Goal: Transaction & Acquisition: Subscribe to service/newsletter

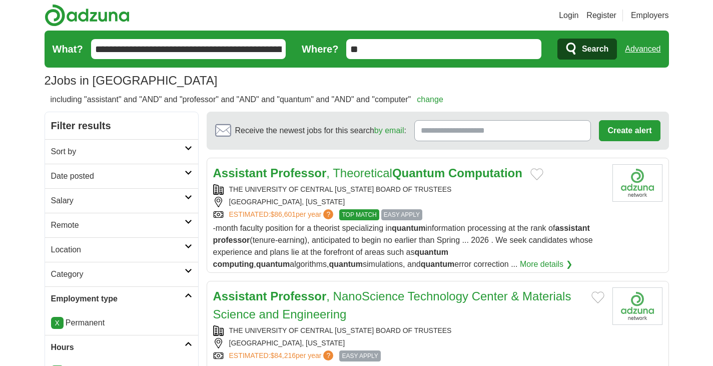
click at [645, 57] on link "Advanced" at bounding box center [643, 49] width 36 height 20
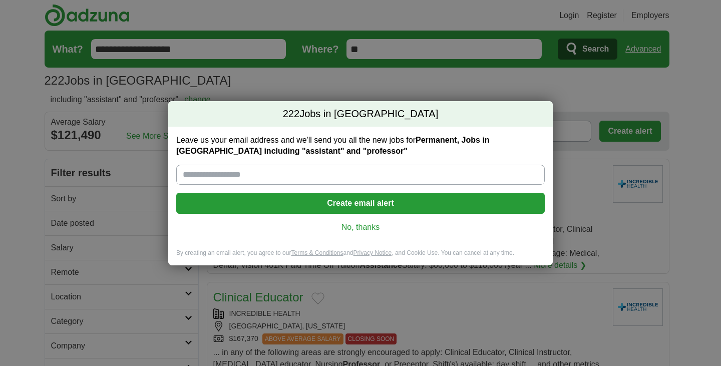
click at [375, 233] on link "No, thanks" at bounding box center [360, 227] width 352 height 11
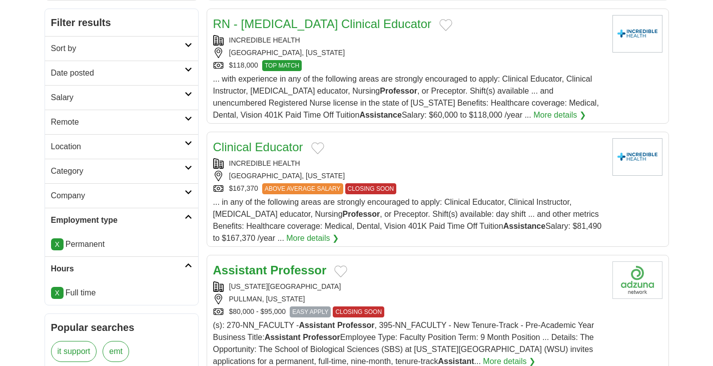
scroll to position [200, 0]
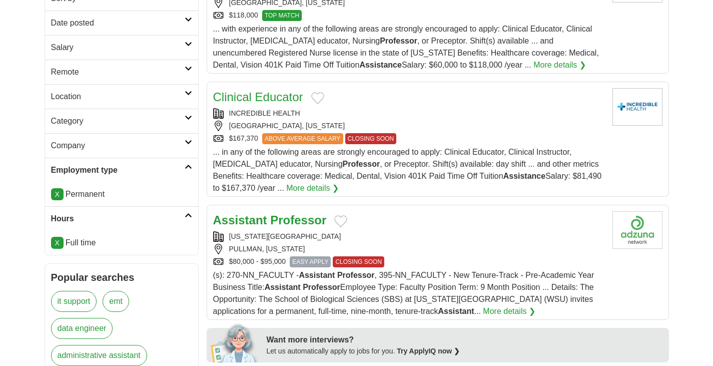
click at [181, 127] on h2 "Category" at bounding box center [118, 121] width 134 height 12
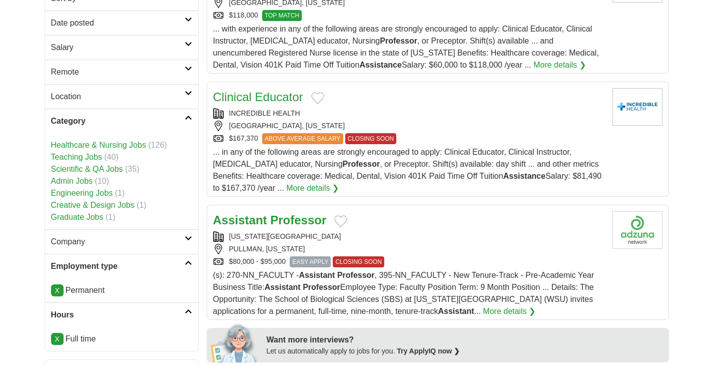
click at [181, 127] on h2 "Category" at bounding box center [118, 121] width 134 height 12
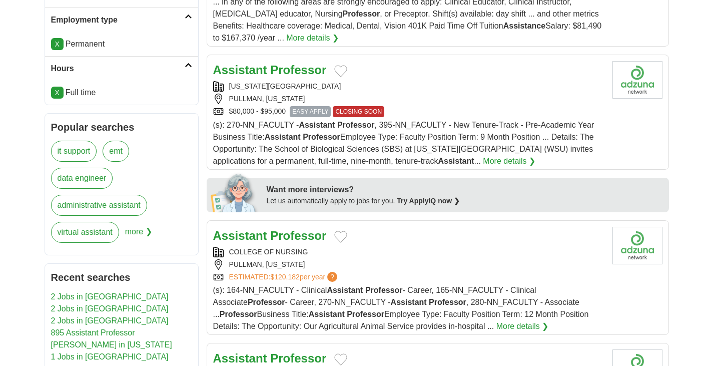
scroll to position [300, 0]
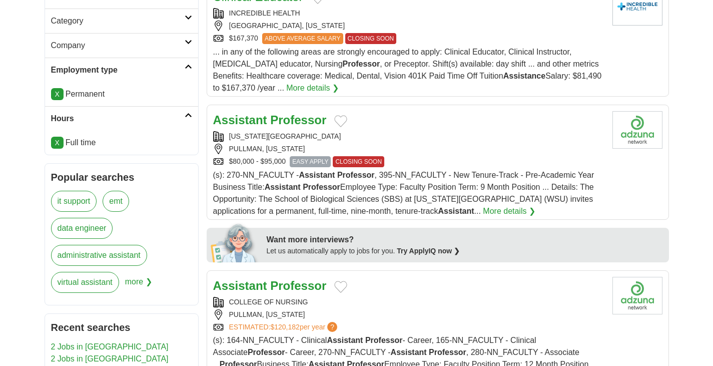
click at [188, 33] on link "Category" at bounding box center [121, 21] width 153 height 25
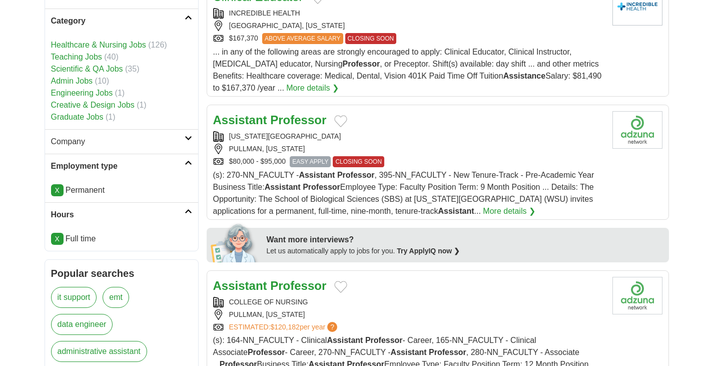
click at [104, 121] on link "Graduate Jobs" at bounding box center [77, 117] width 53 height 9
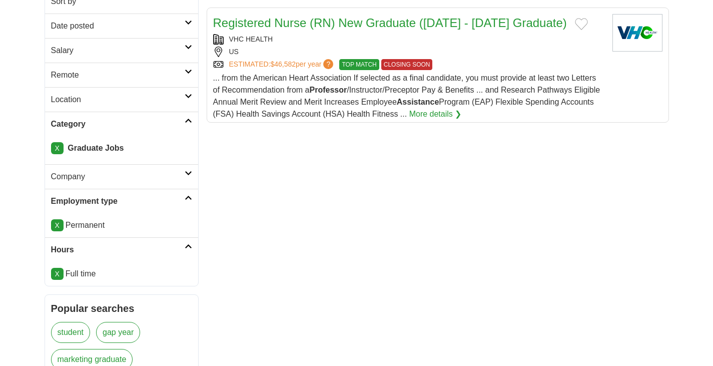
scroll to position [200, 0]
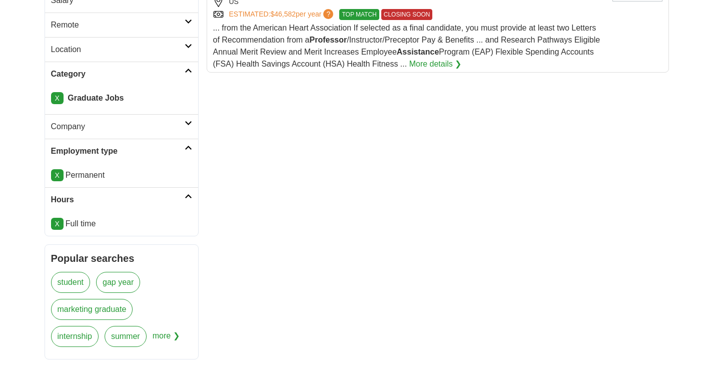
click at [63, 104] on link "X" at bounding box center [57, 98] width 13 height 12
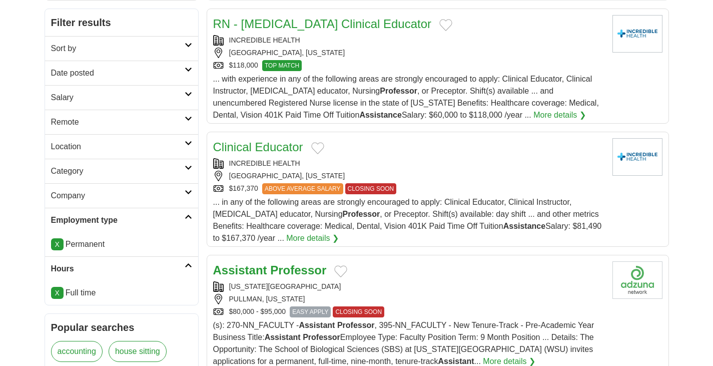
scroll to position [300, 0]
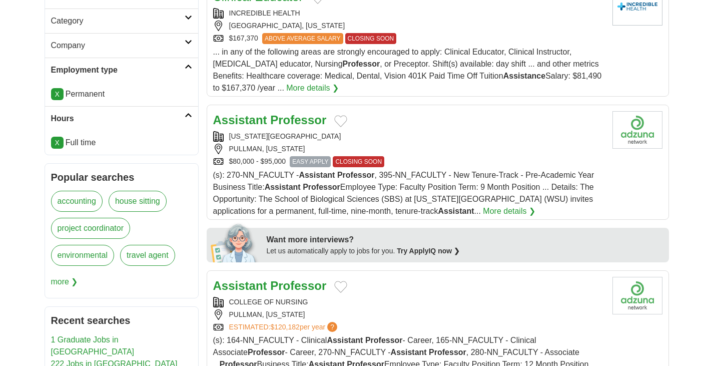
click at [191, 33] on link "Category" at bounding box center [121, 21] width 153 height 25
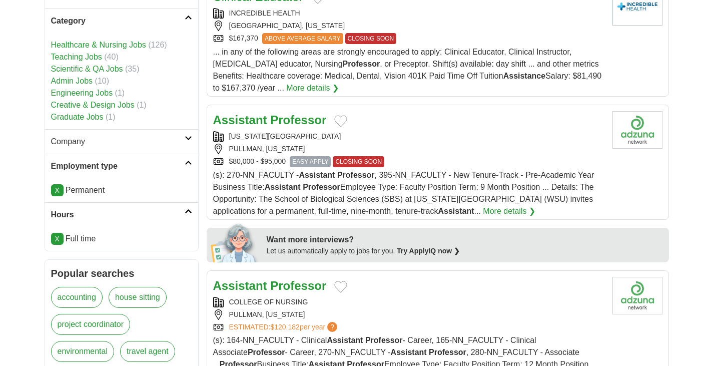
click at [102, 61] on link "Teaching Jobs" at bounding box center [76, 57] width 51 height 9
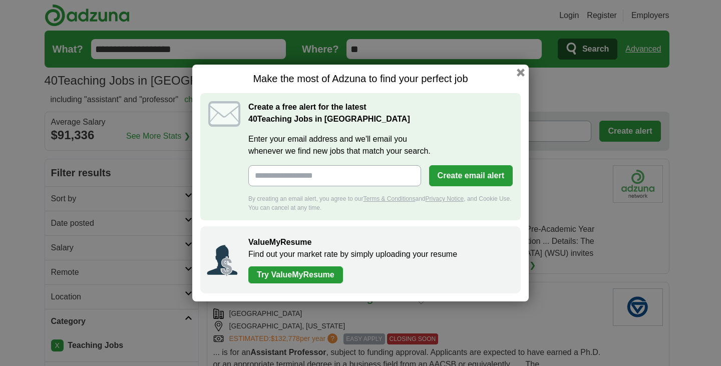
click at [520, 73] on h1 "Make the most of Adzuna to find your perfect job" at bounding box center [360, 79] width 320 height 13
click at [526, 67] on button "button" at bounding box center [520, 72] width 11 height 11
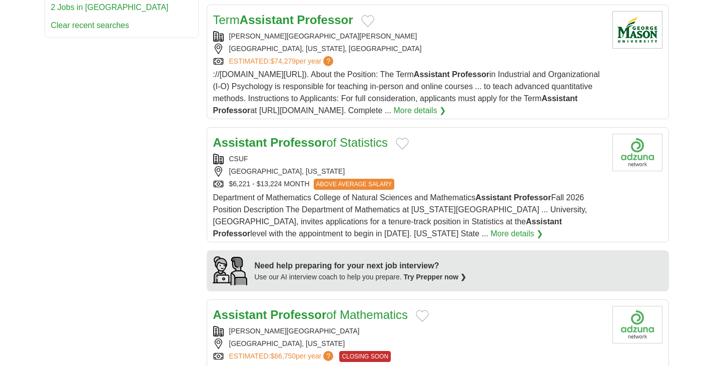
scroll to position [400, 0]
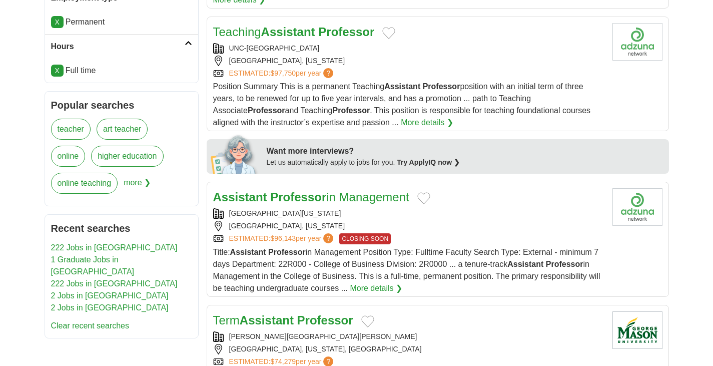
drag, startPoint x: 65, startPoint y: 23, endPoint x: 72, endPoint y: 27, distance: 7.9
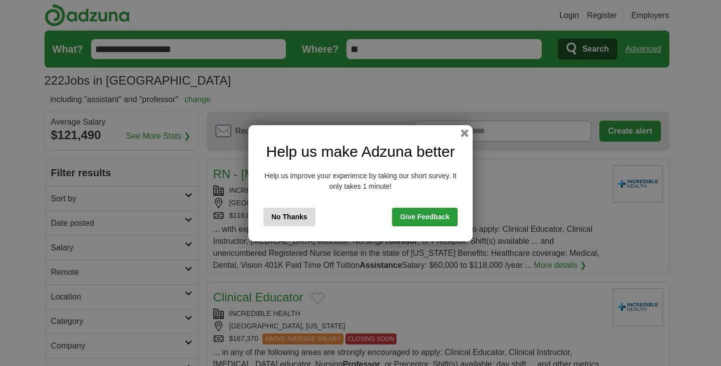
click at [283, 224] on button "No Thanks" at bounding box center [289, 217] width 52 height 19
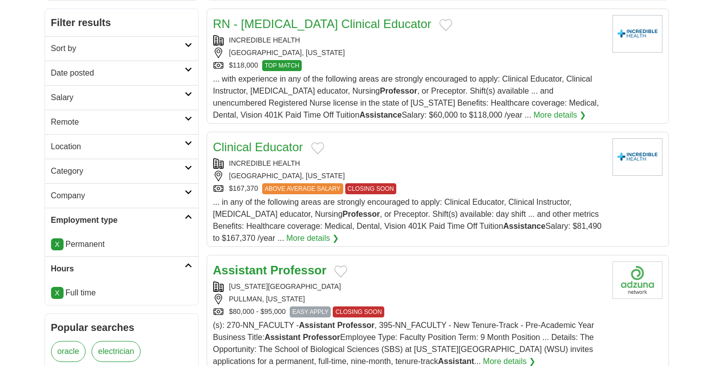
scroll to position [200, 0]
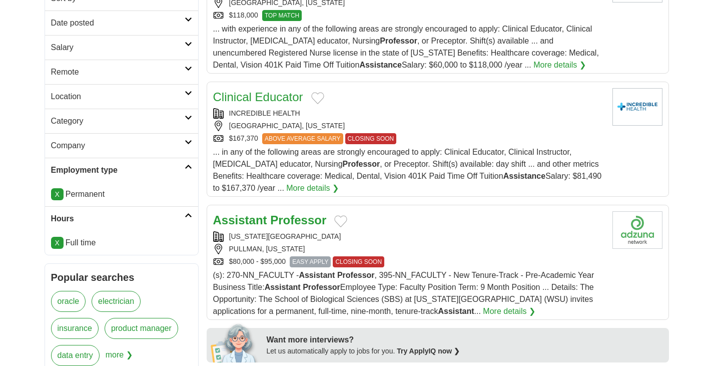
click at [188, 120] on icon at bounding box center [189, 117] width 8 height 5
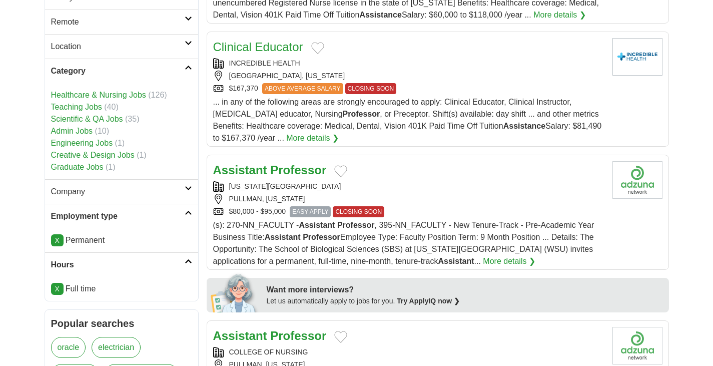
scroll to position [300, 0]
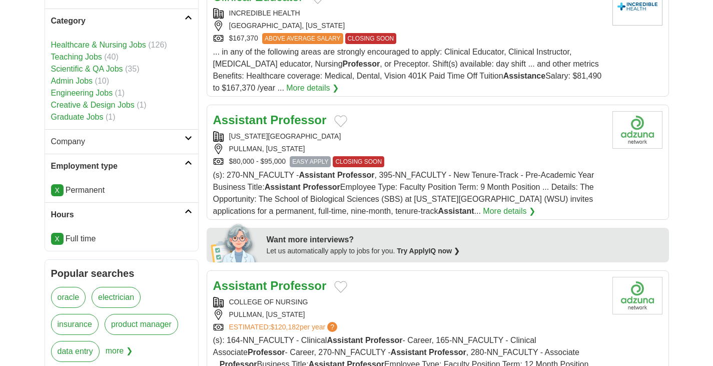
click at [97, 73] on link "Scientific & QA Jobs" at bounding box center [87, 69] width 72 height 9
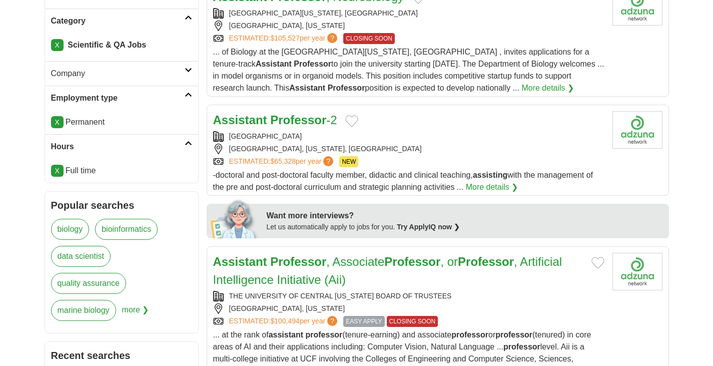
scroll to position [250, 0]
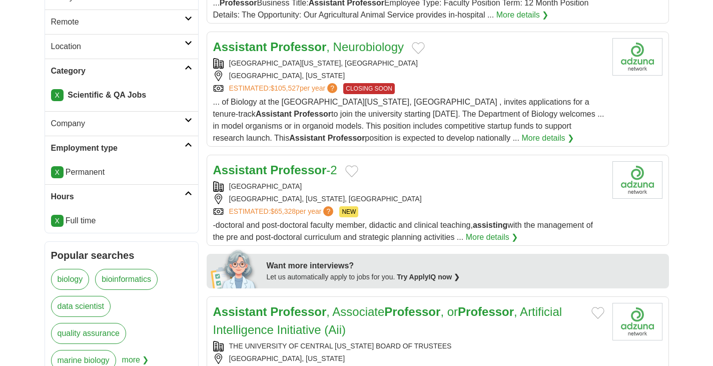
click at [59, 101] on link "X" at bounding box center [57, 95] width 13 height 12
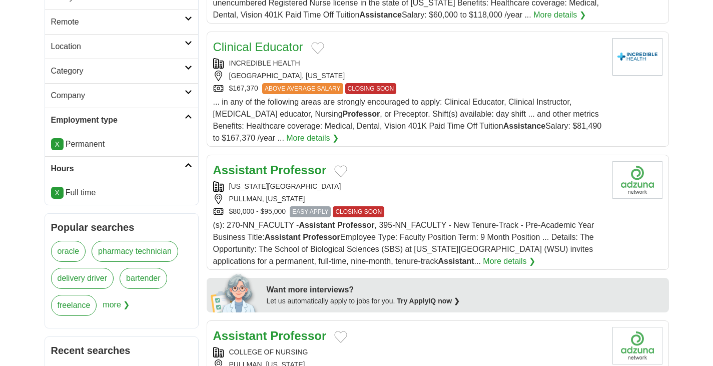
scroll to position [300, 0]
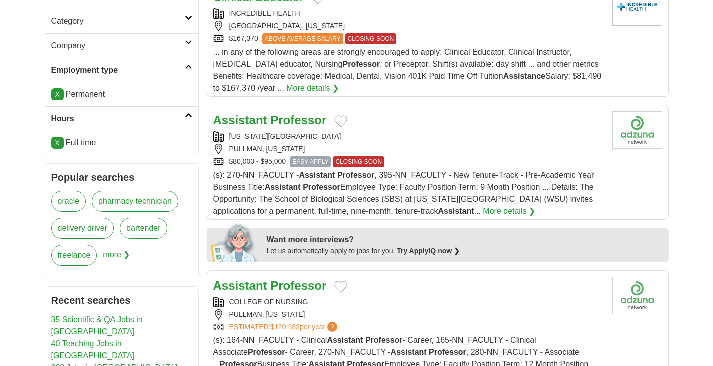
click at [190, 20] on icon at bounding box center [189, 17] width 8 height 5
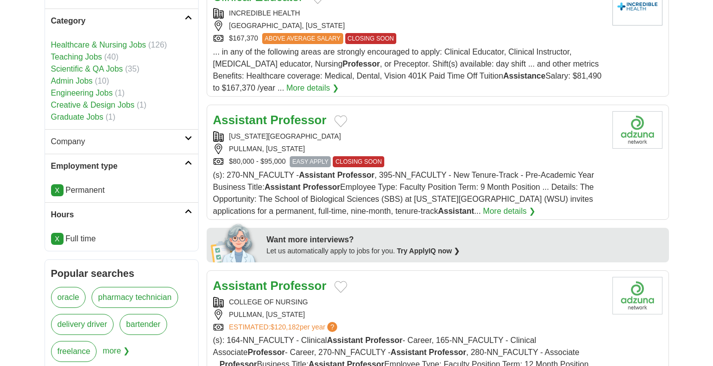
click at [100, 97] on link "Engineering Jobs" at bounding box center [82, 93] width 62 height 9
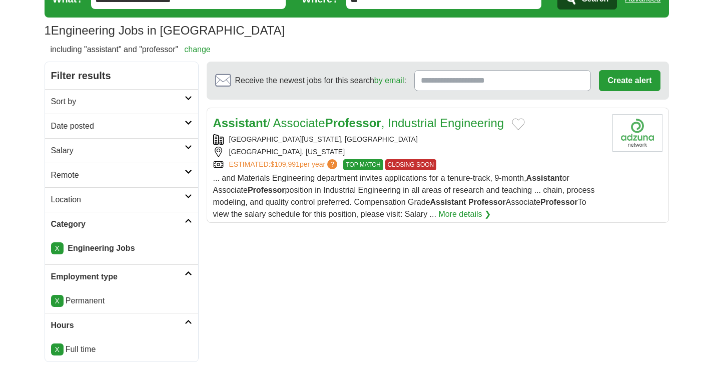
scroll to position [100, 0]
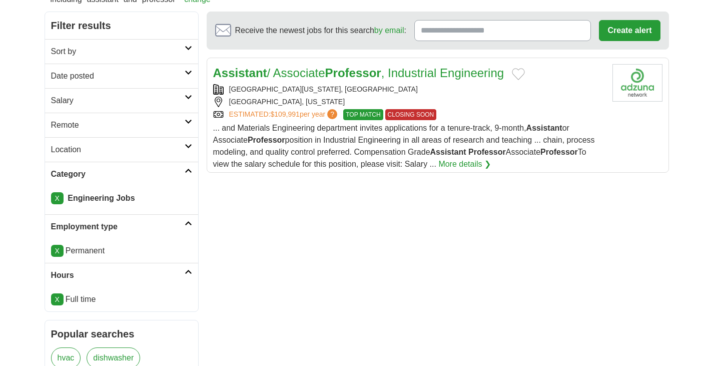
click at [57, 204] on link "X" at bounding box center [57, 198] width 13 height 12
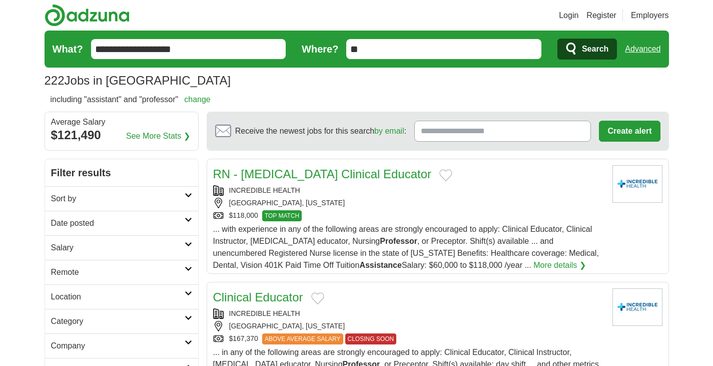
click at [627, 58] on link "Advanced" at bounding box center [643, 49] width 36 height 20
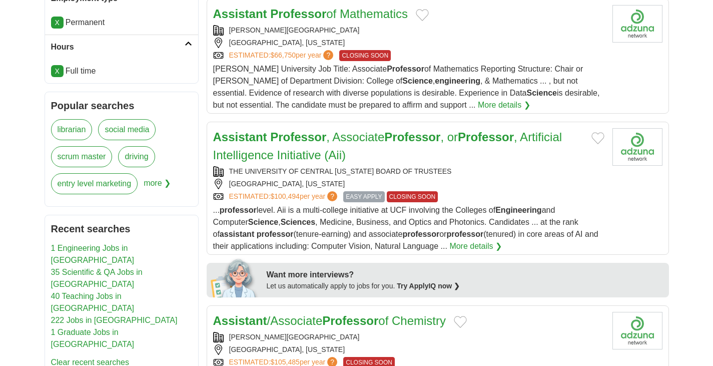
scroll to position [250, 0]
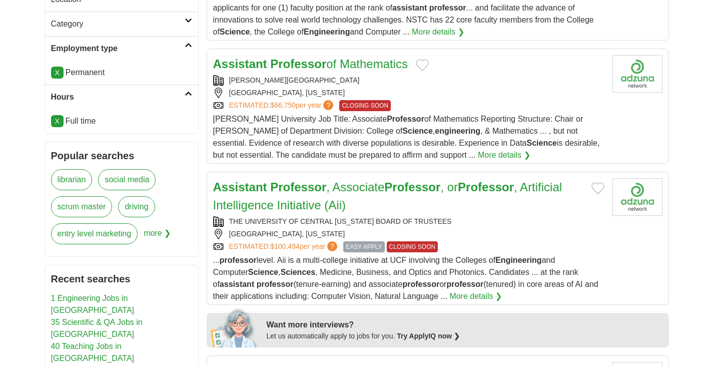
click at [176, 30] on h2 "Category" at bounding box center [118, 24] width 134 height 12
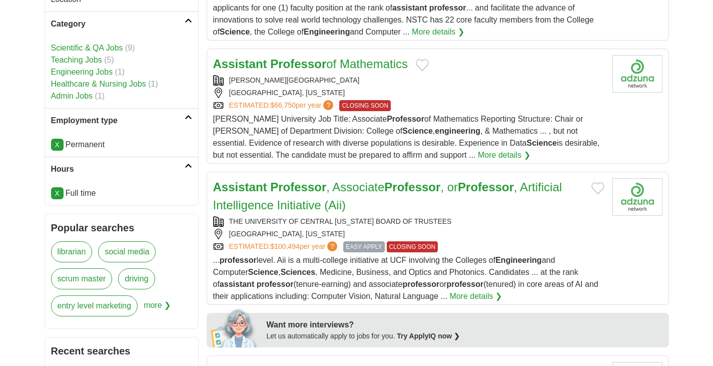
click at [91, 52] on link "Scientific & QA Jobs" at bounding box center [87, 48] width 72 height 9
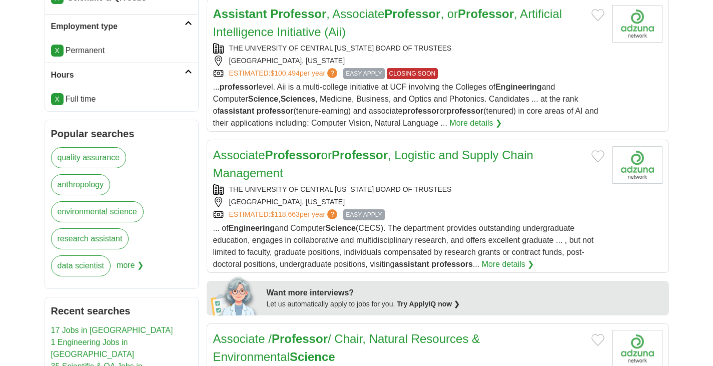
scroll to position [200, 0]
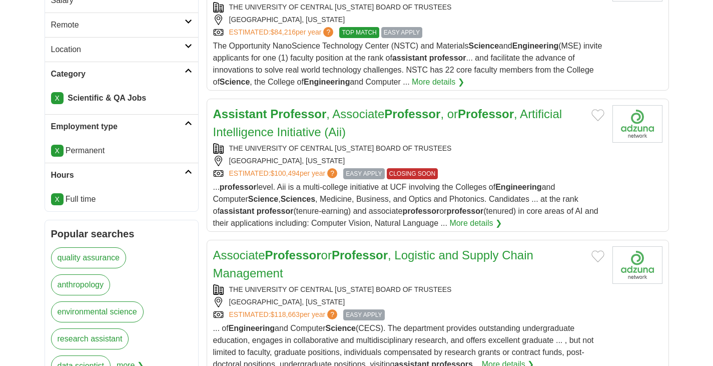
click at [61, 104] on link "X" at bounding box center [57, 98] width 13 height 12
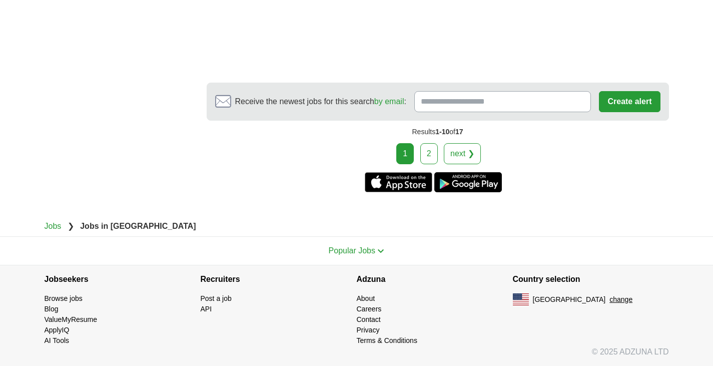
scroll to position [2702, 0]
click at [344, 121] on section "Receive the newest jobs for this search by email : Create alert By creating an …" at bounding box center [438, 102] width 462 height 38
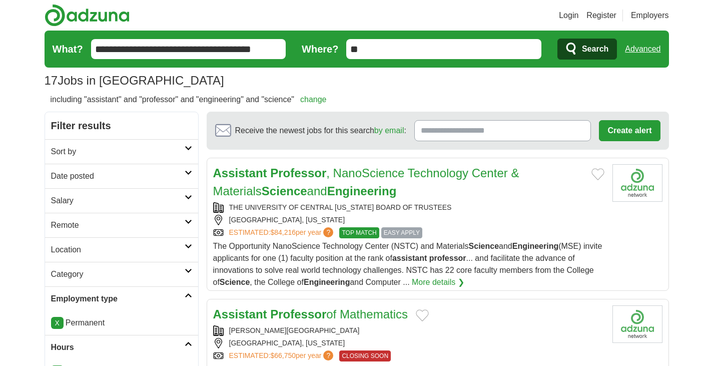
scroll to position [2814, 0]
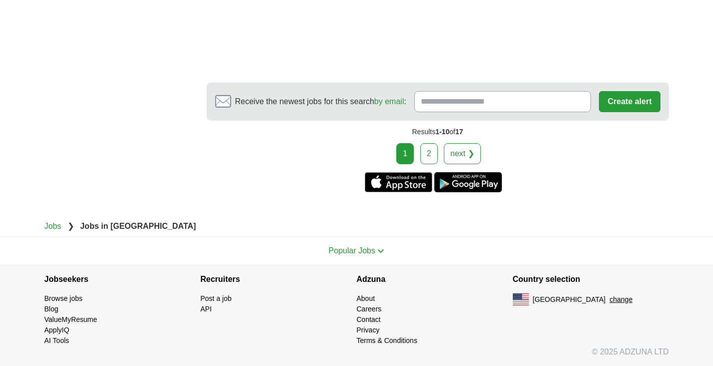
click at [522, 112] on input "Receive the newest jobs for this search by email :" at bounding box center [502, 101] width 177 height 21
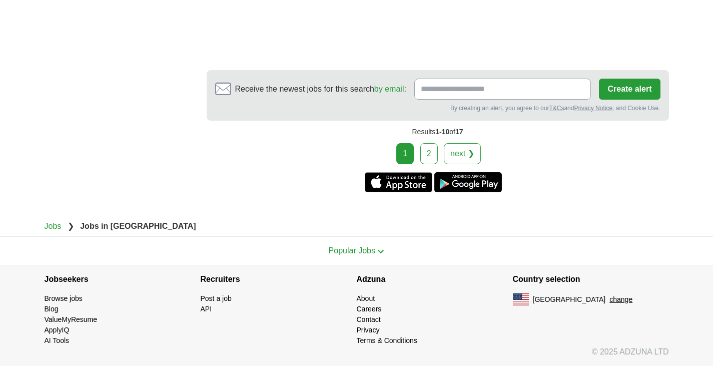
scroll to position [2680, 0]
type input "**********"
click at [629, 99] on button "Create alert" at bounding box center [629, 88] width 61 height 21
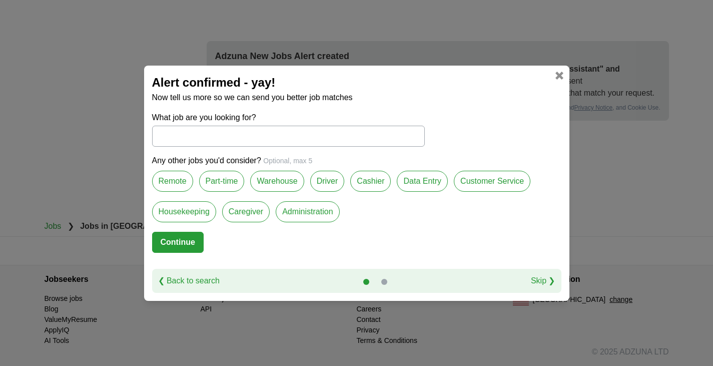
click at [538, 287] on link "Skip ❯" at bounding box center [543, 281] width 25 height 12
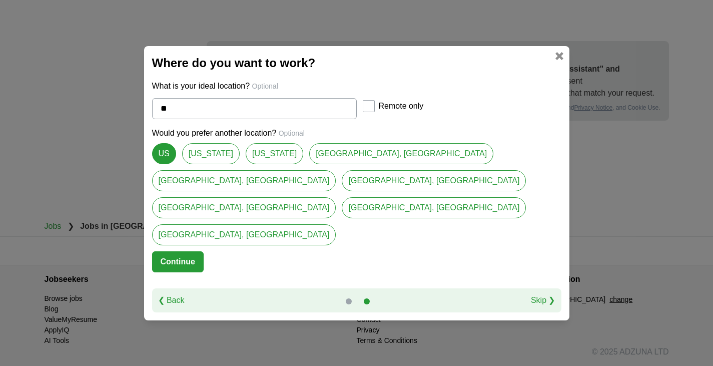
click at [534, 294] on link "Skip ❯" at bounding box center [543, 300] width 25 height 12
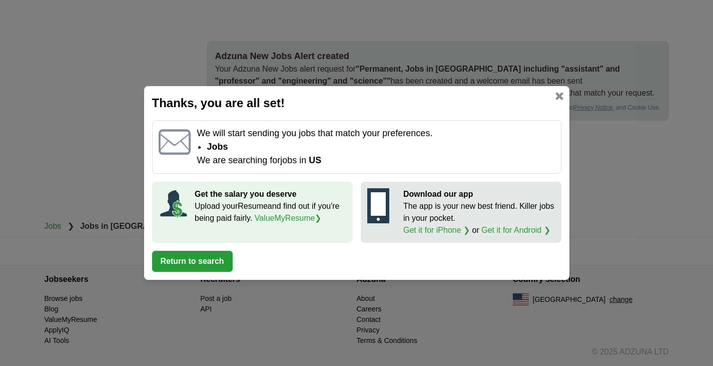
click at [559, 92] on link at bounding box center [559, 96] width 8 height 8
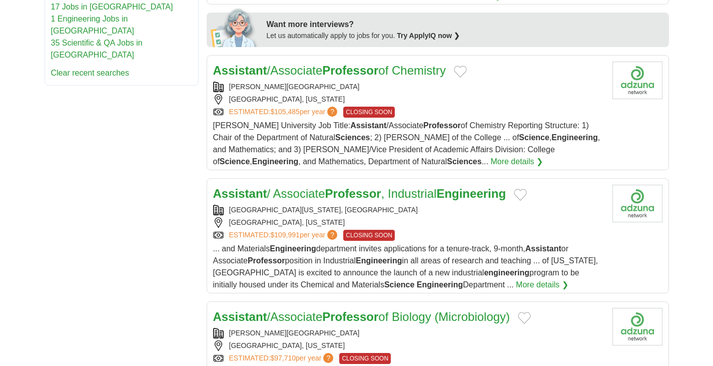
scroll to position [500, 0]
